Goal: Transaction & Acquisition: Obtain resource

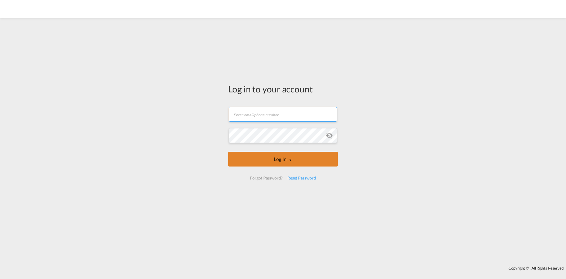
type input "[PERSON_NAME][EMAIL_ADDRESS][DOMAIN_NAME]"
click at [275, 164] on form "[PERSON_NAME][EMAIL_ADDRESS][DOMAIN_NAME] Email field is required Password fiel…" at bounding box center [283, 143] width 110 height 85
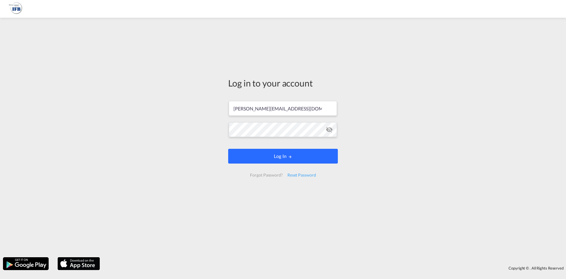
click at [274, 157] on button "Log In" at bounding box center [283, 156] width 110 height 15
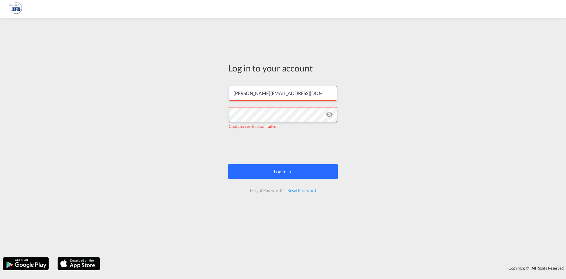
click at [272, 170] on button "Log In" at bounding box center [283, 171] width 110 height 15
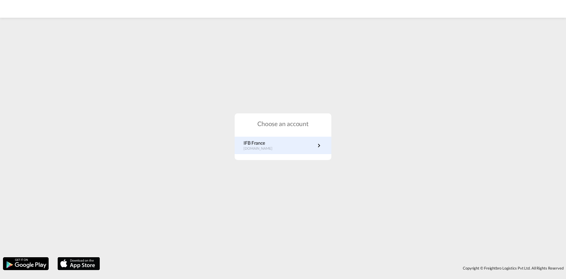
click at [261, 147] on p "fr.portal.ifb.com" at bounding box center [260, 148] width 35 height 5
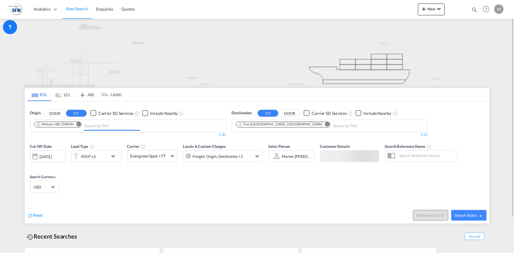
click at [117, 129] on input "Chips input." at bounding box center [112, 125] width 56 height 9
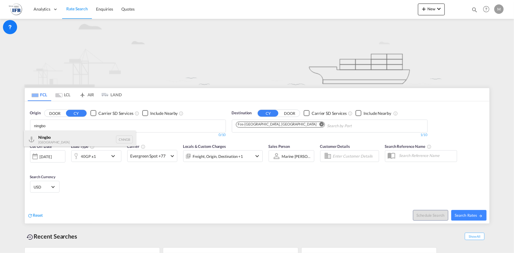
type input "ningbo"
drag, startPoint x: 62, startPoint y: 134, endPoint x: 148, endPoint y: 128, distance: 86.3
click at [62, 134] on div "Ningbo China CNNGB" at bounding box center [80, 140] width 112 height 18
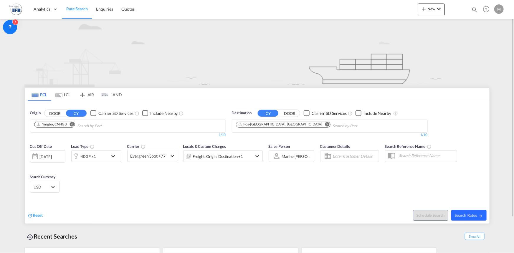
click at [472, 220] on button "Search Rates" at bounding box center [469, 215] width 35 height 11
type input "CNNGB to FRFOS / [DATE]"
